Goal: Book appointment/travel/reservation

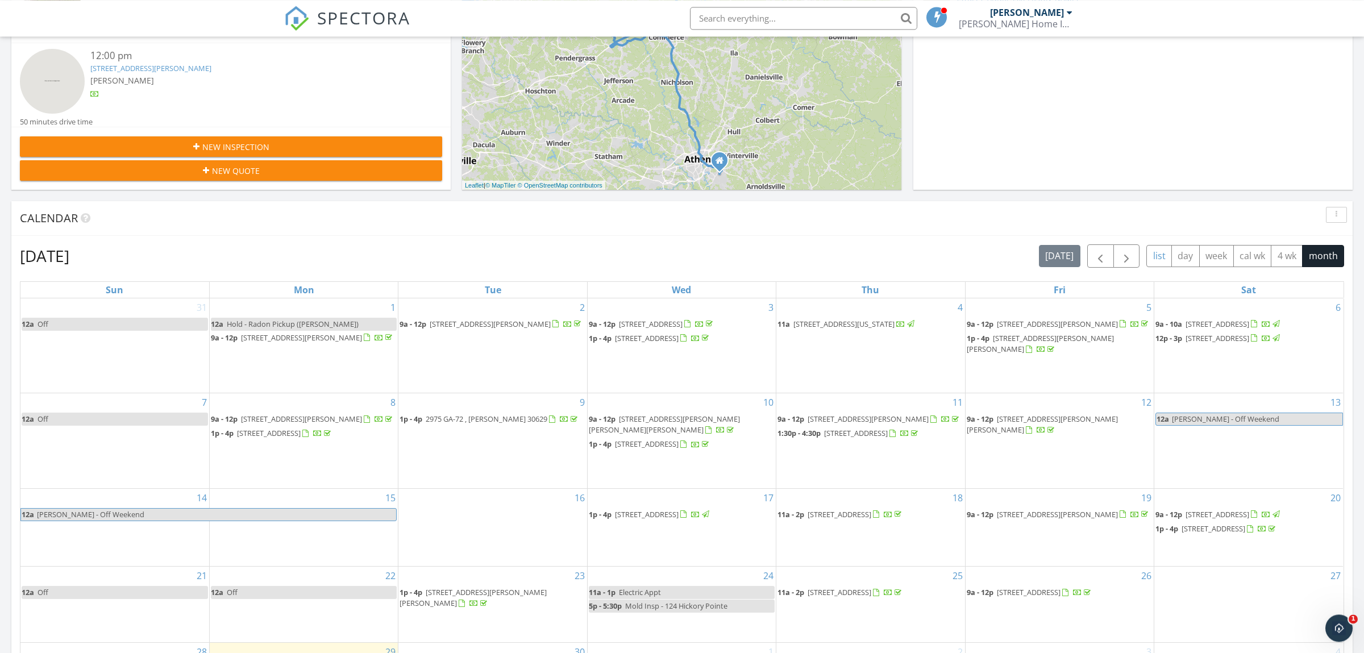
scroll to position [298, 0]
click at [1128, 253] on span "button" at bounding box center [1127, 257] width 14 height 14
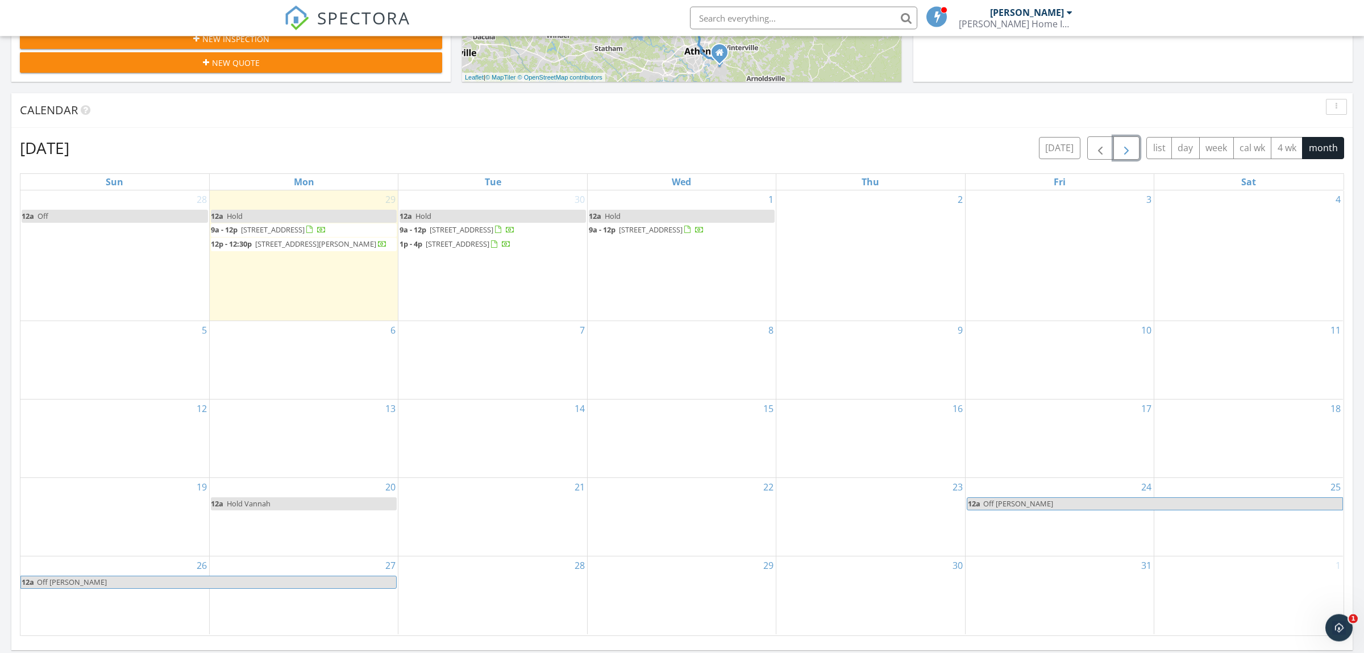
scroll to position [418, 0]
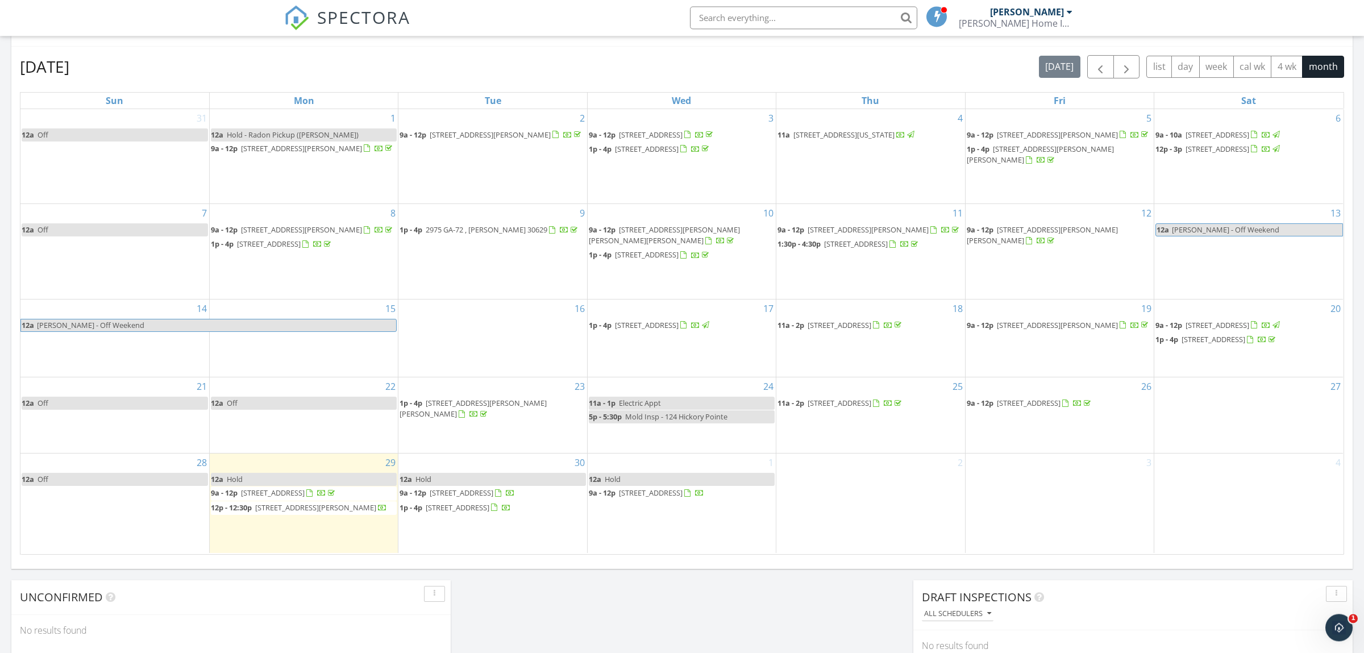
scroll to position [358, 0]
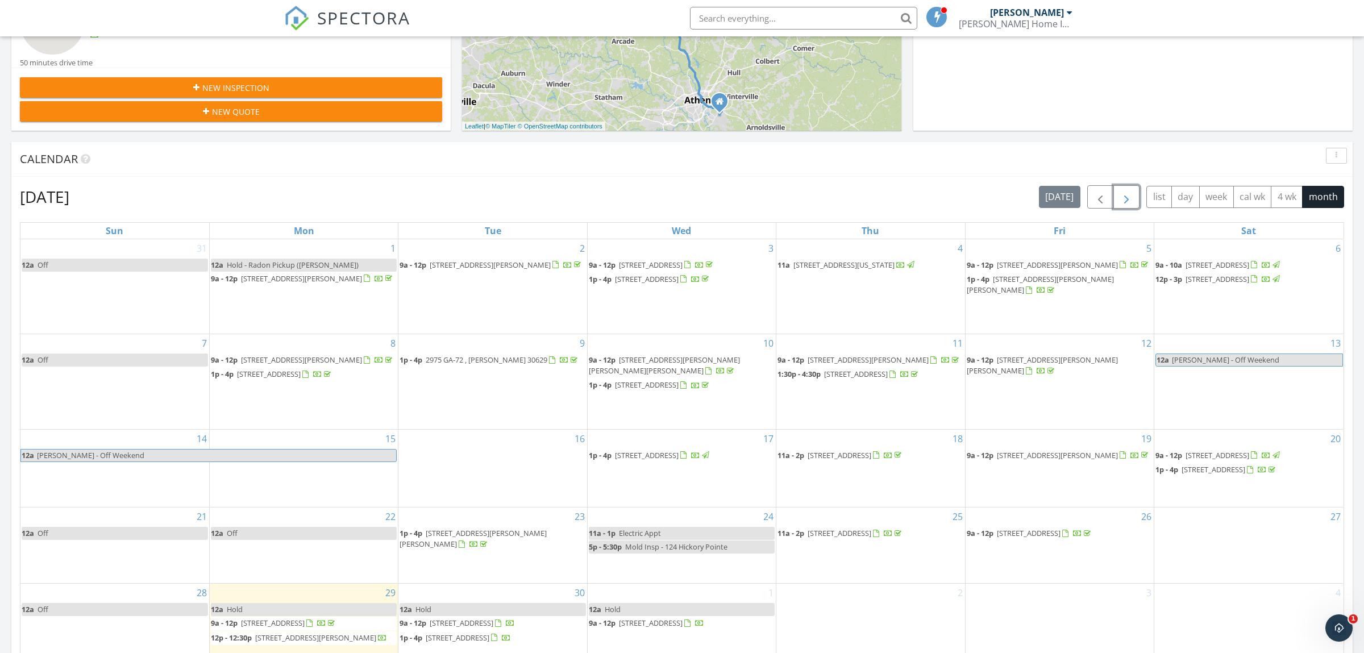
click at [1122, 197] on span "button" at bounding box center [1127, 197] width 14 height 14
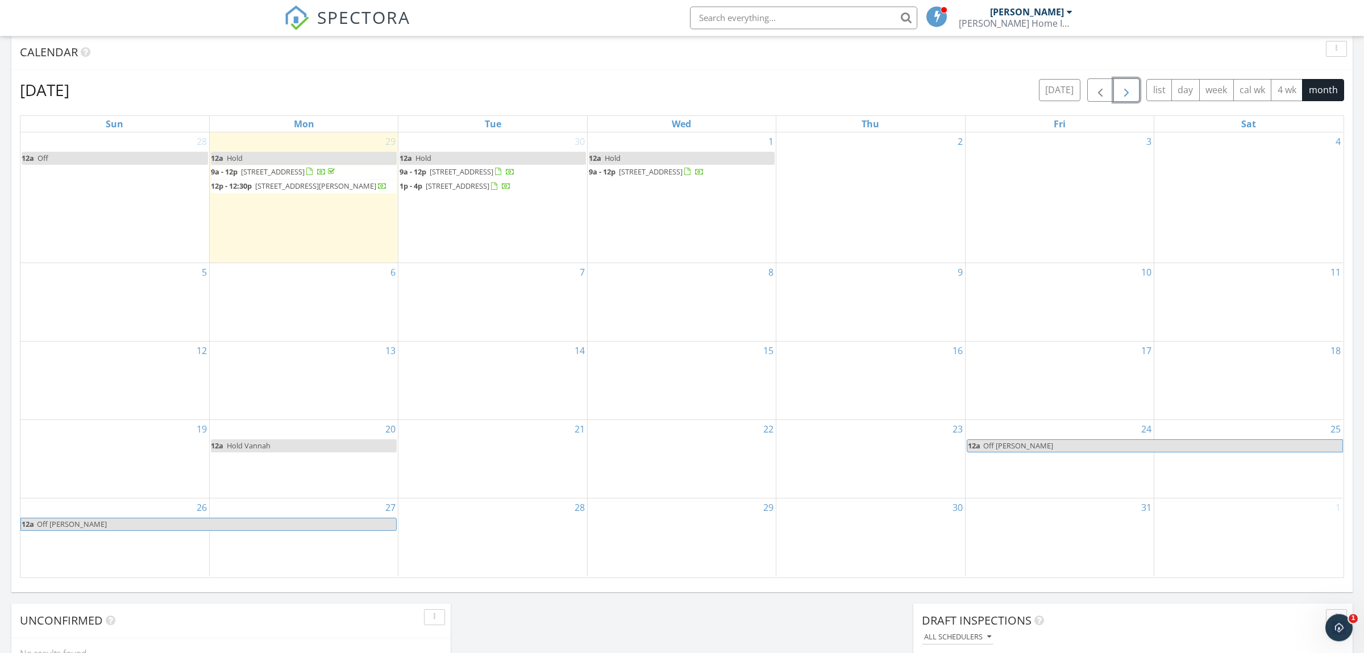
scroll to position [477, 0]
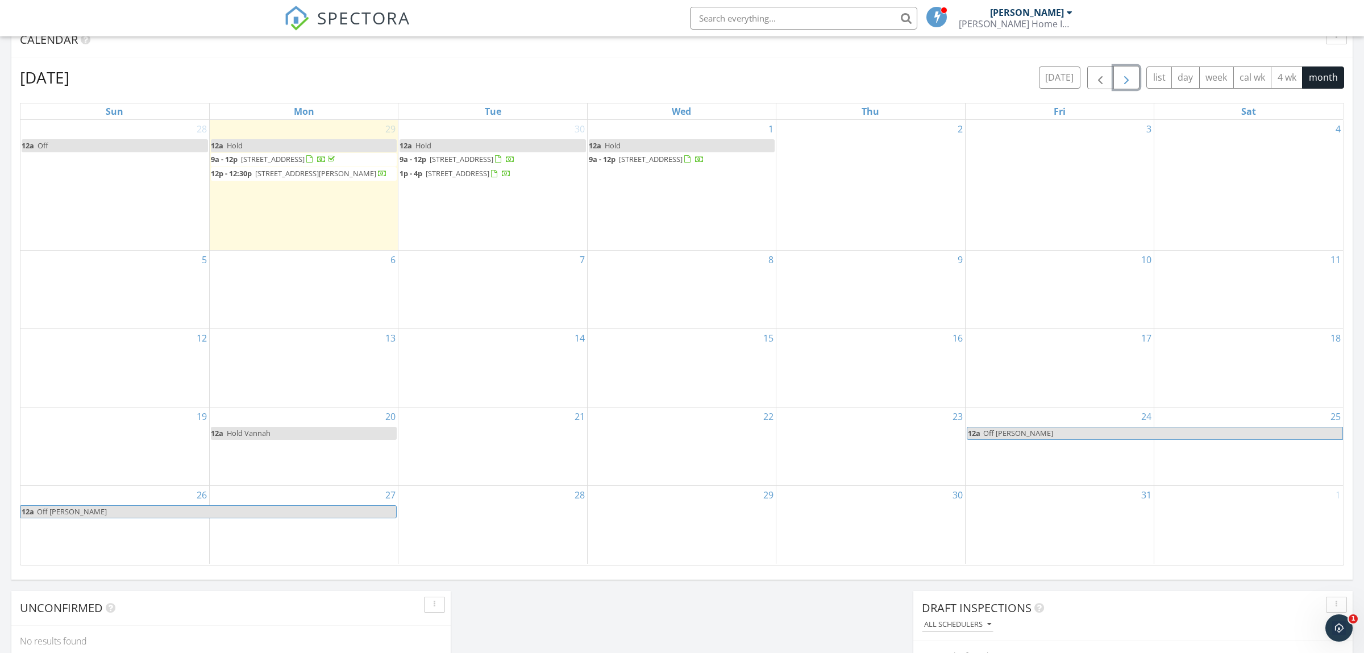
click at [336, 304] on div "6" at bounding box center [304, 290] width 188 height 78
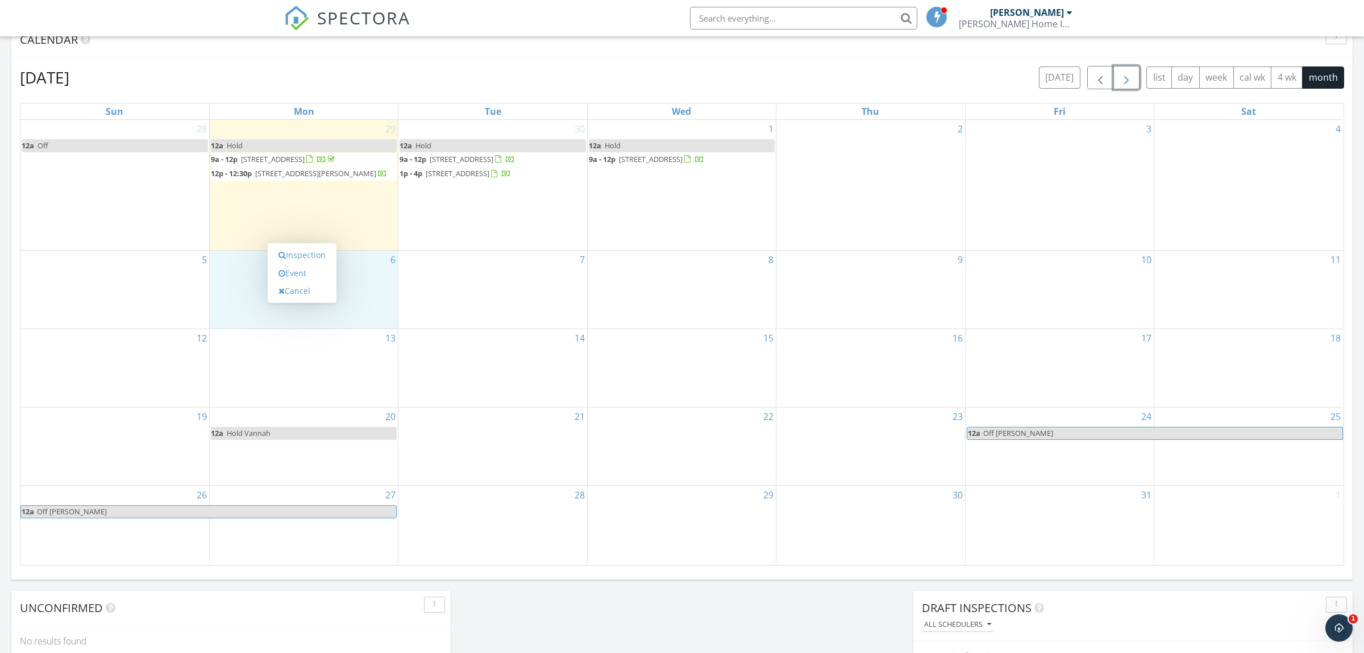
click at [169, 287] on div "5" at bounding box center [114, 290] width 189 height 78
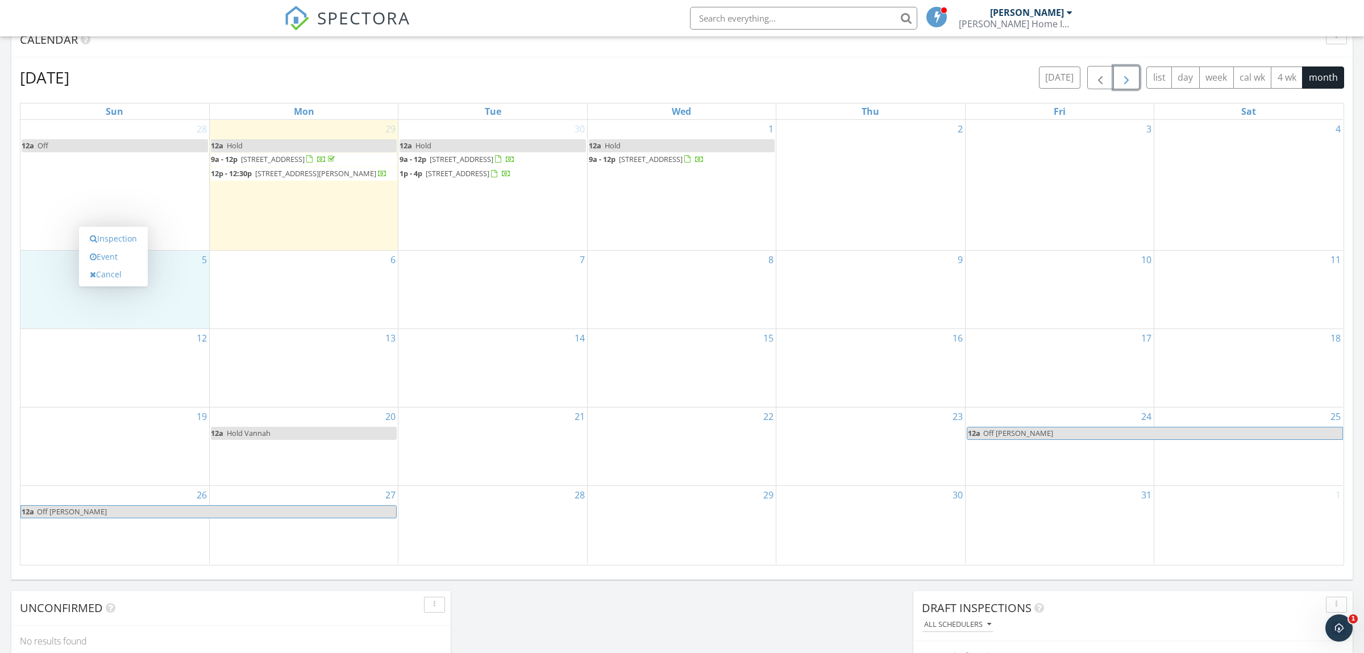
click at [327, 309] on td "6" at bounding box center [303, 290] width 189 height 78
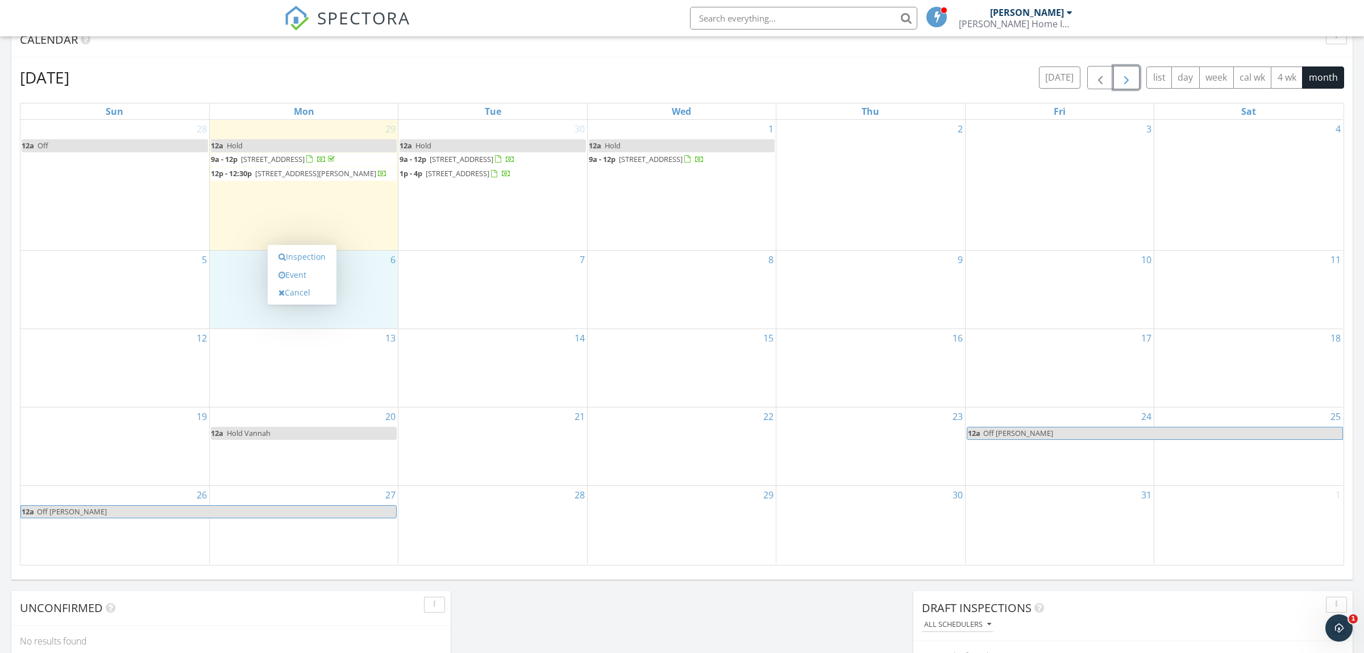
click at [481, 354] on div "14" at bounding box center [492, 368] width 188 height 78
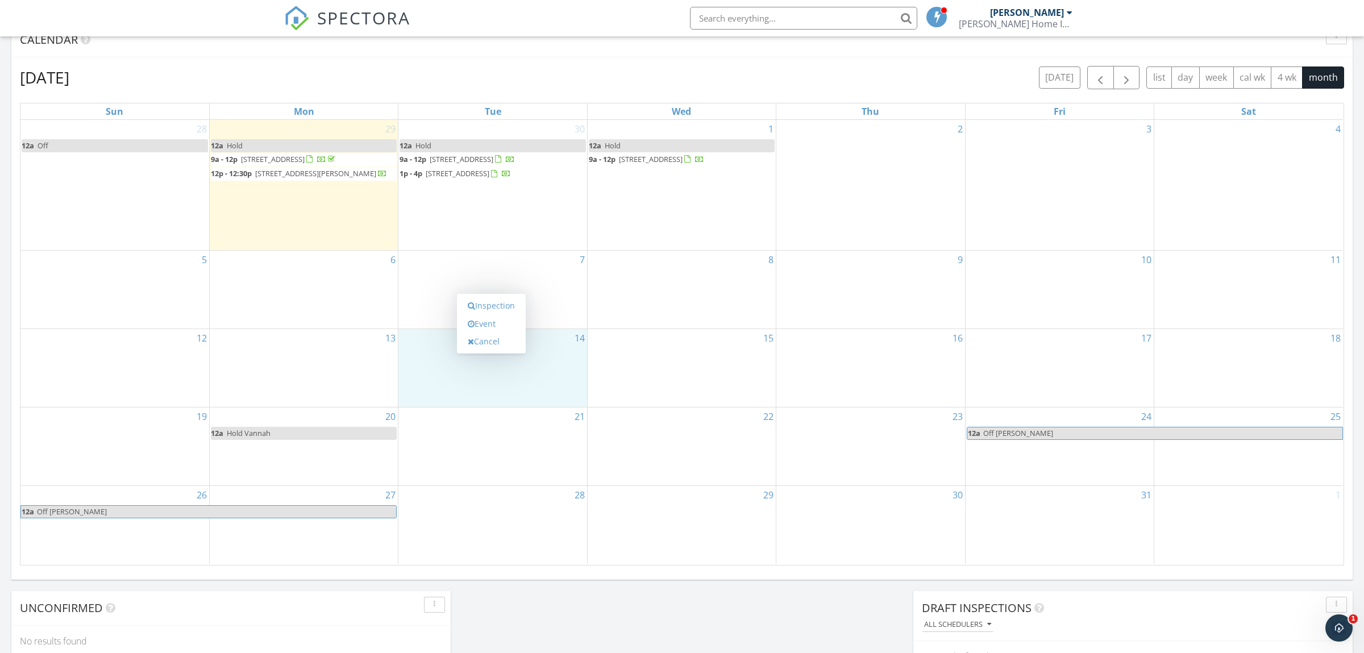
click at [585, 622] on div "[DATE] [PERSON_NAME] 12:00 am Hold [PERSON_NAME] 9:00 am [STREET_ADDRESS] [PERS…" at bounding box center [682, 187] width 1364 height 1034
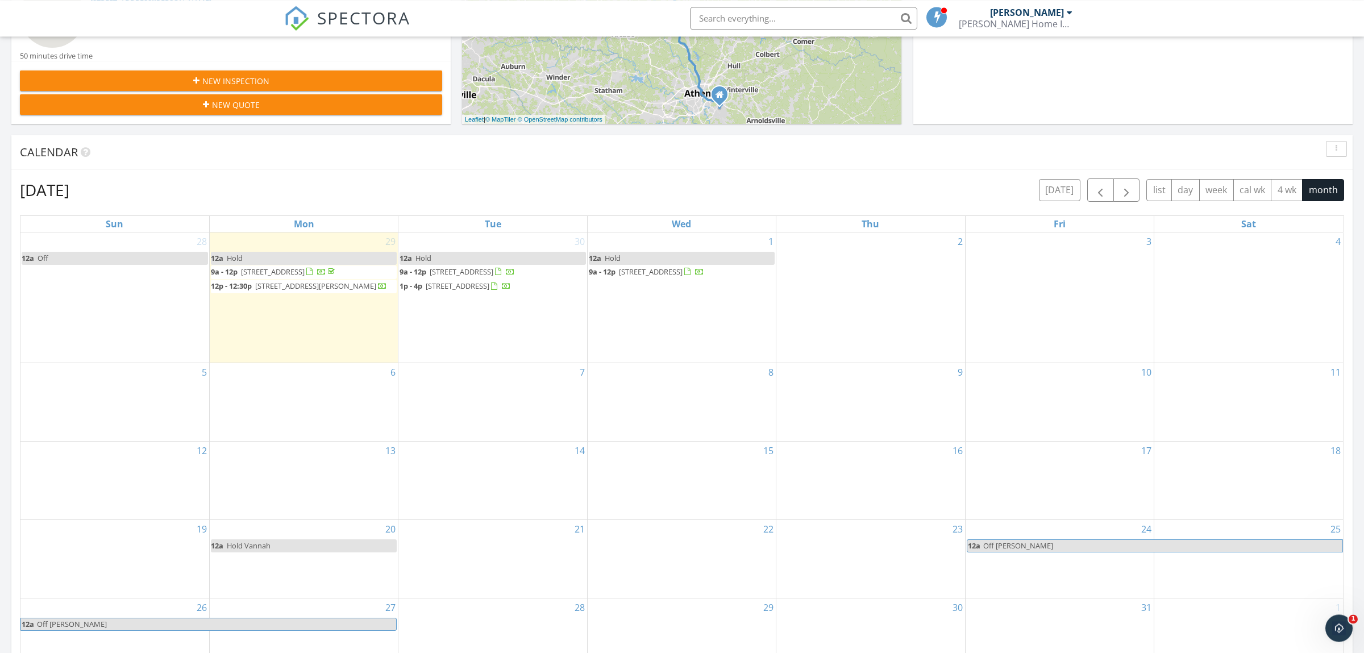
scroll to position [358, 0]
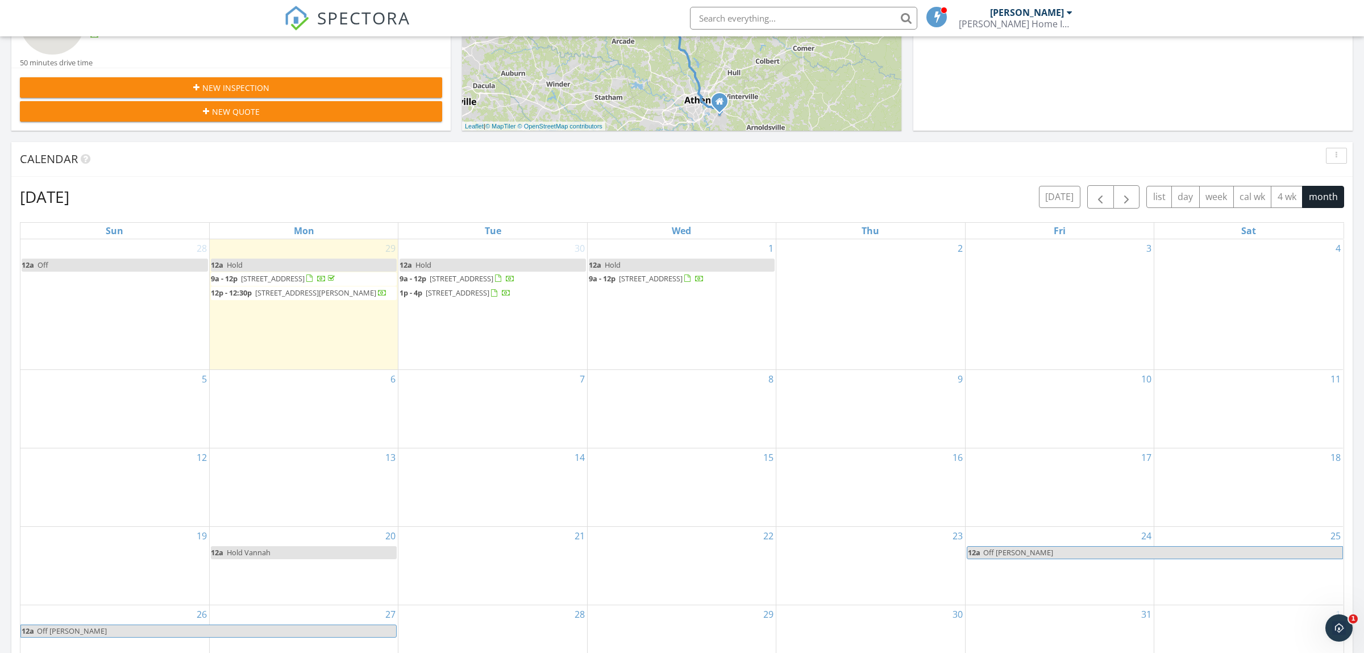
click at [914, 285] on td "2" at bounding box center [870, 304] width 189 height 131
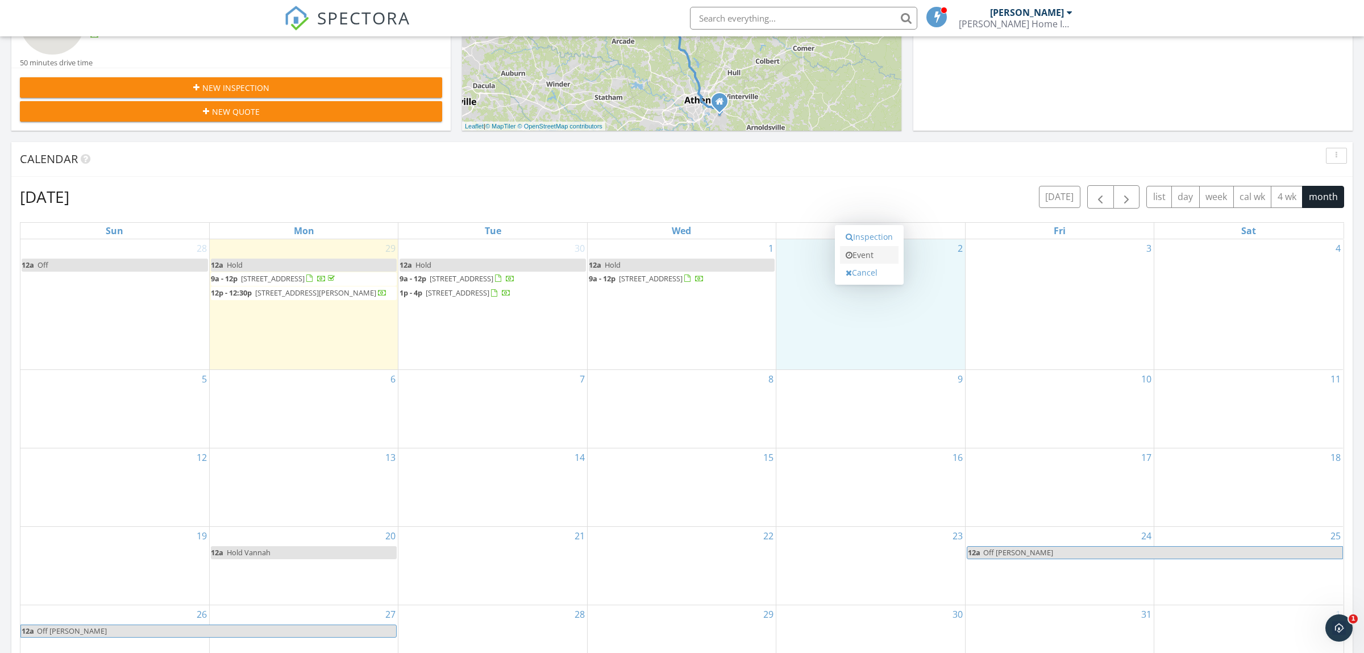
click at [886, 256] on link "Event" at bounding box center [869, 255] width 59 height 18
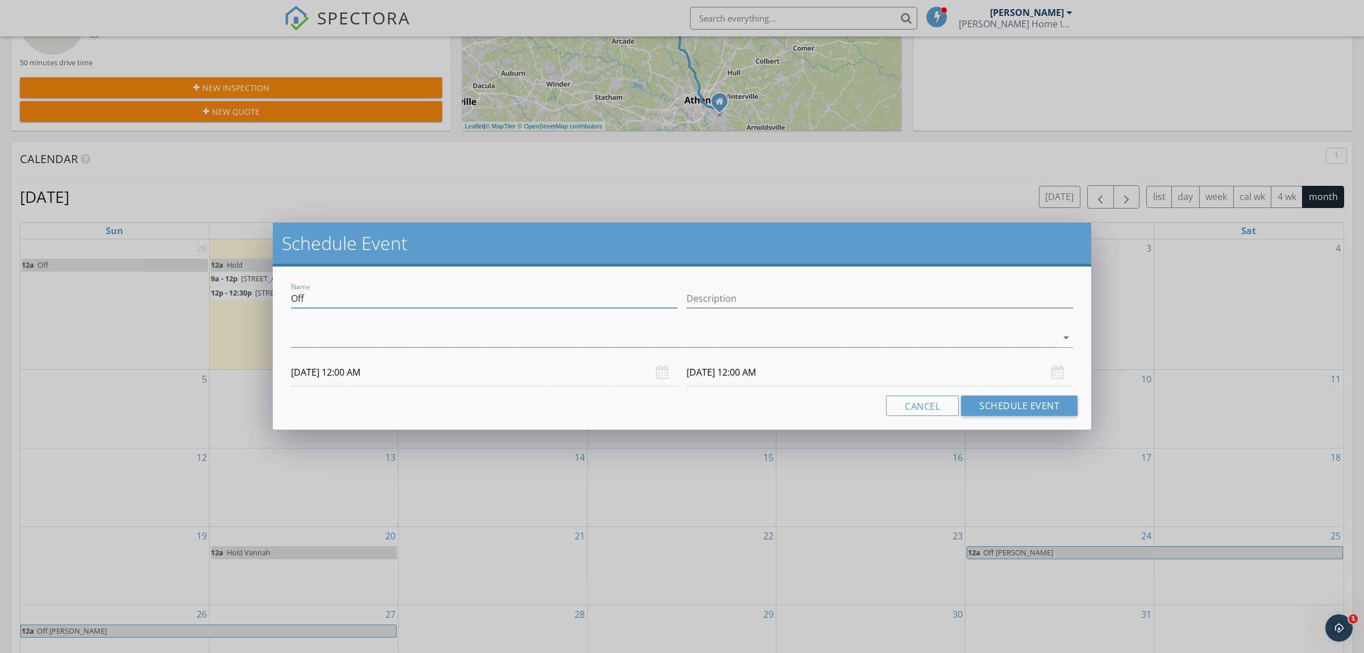
drag, startPoint x: 478, startPoint y: 296, endPoint x: 145, endPoint y: 310, distance: 333.4
click at [291, 308] on input "Off" at bounding box center [484, 298] width 386 height 19
type input "hold - [PERSON_NAME]"
click at [433, 326] on div "check_box_outline_blank [PERSON_NAME] arrow_drop_down" at bounding box center [682, 340] width 782 height 37
click at [438, 346] on div at bounding box center [674, 338] width 766 height 19
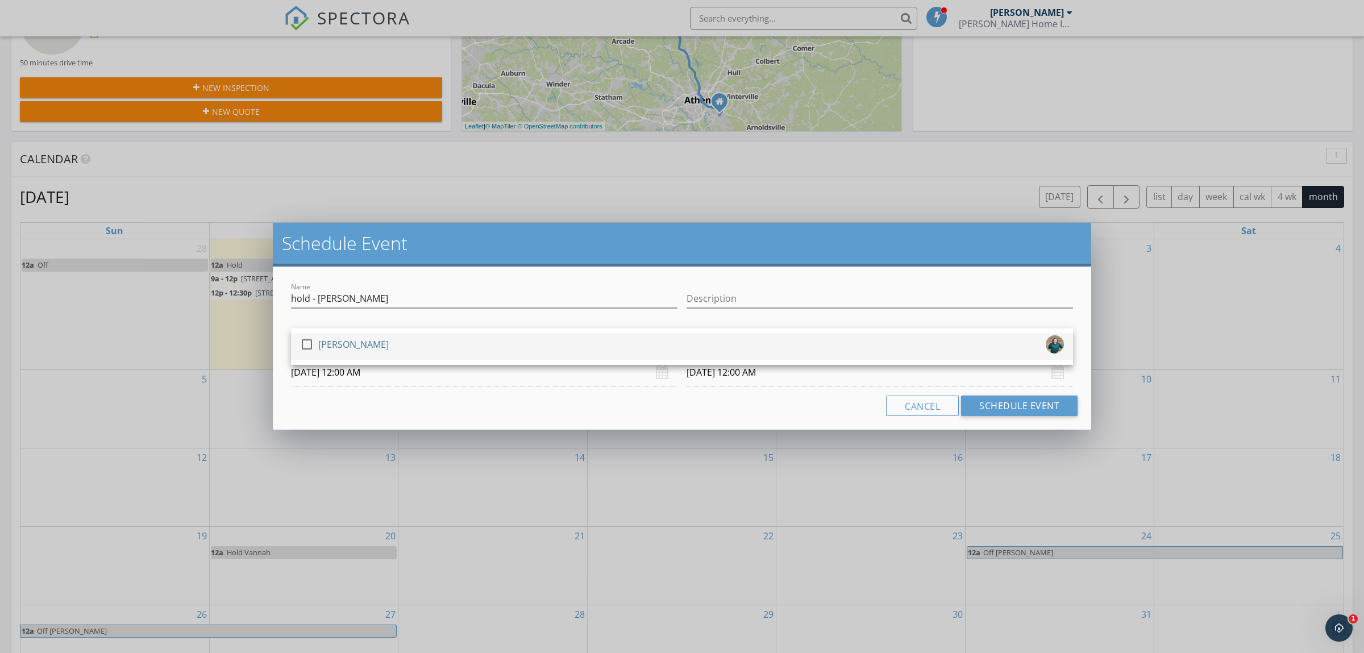
click at [439, 352] on div "check_box_outline_blank [PERSON_NAME]" at bounding box center [682, 346] width 764 height 23
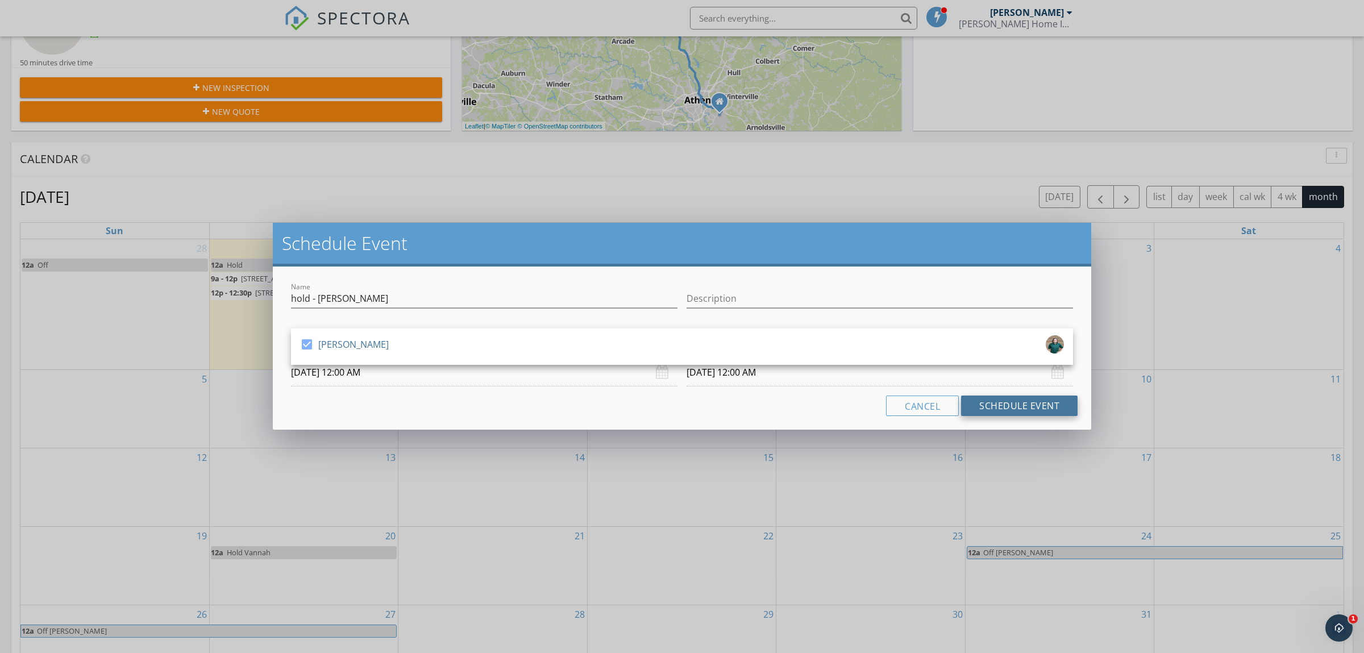
click at [1032, 402] on button "Schedule Event" at bounding box center [1019, 406] width 117 height 20
